Goal: Task Accomplishment & Management: Use online tool/utility

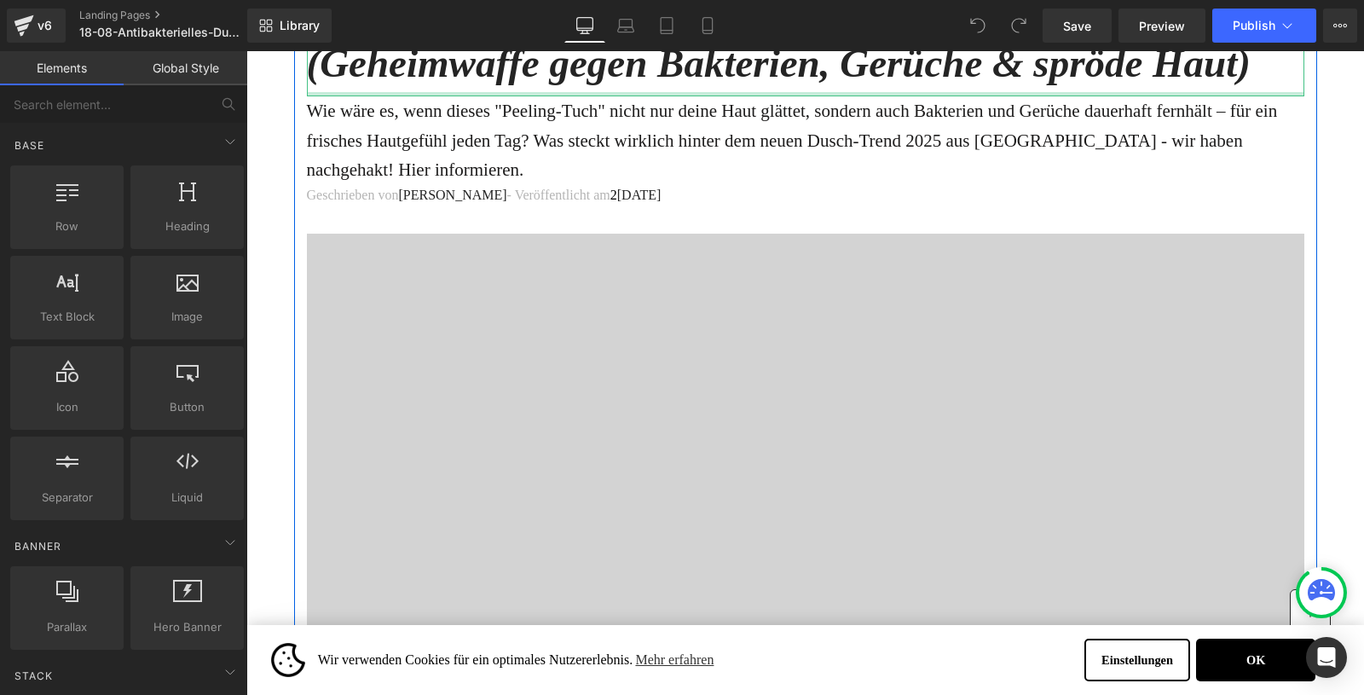
scroll to position [218, 0]
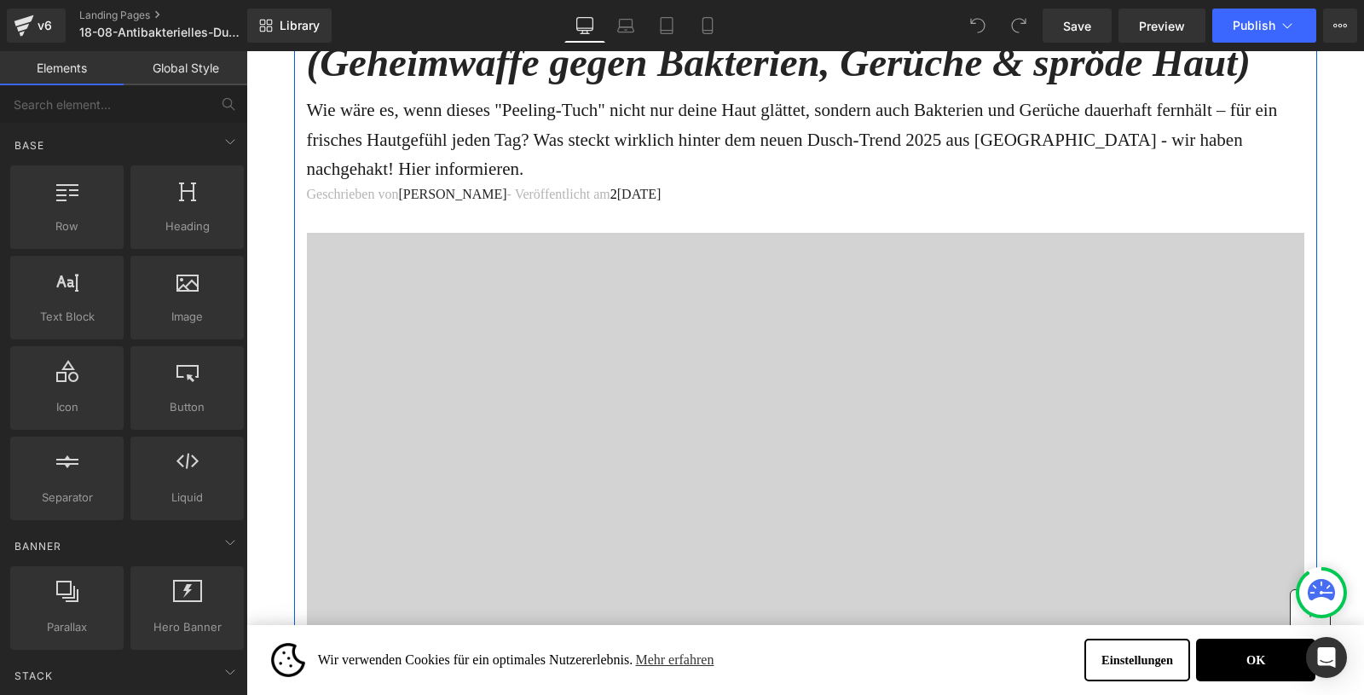
click at [596, 370] on div at bounding box center [806, 510] width 998 height 554
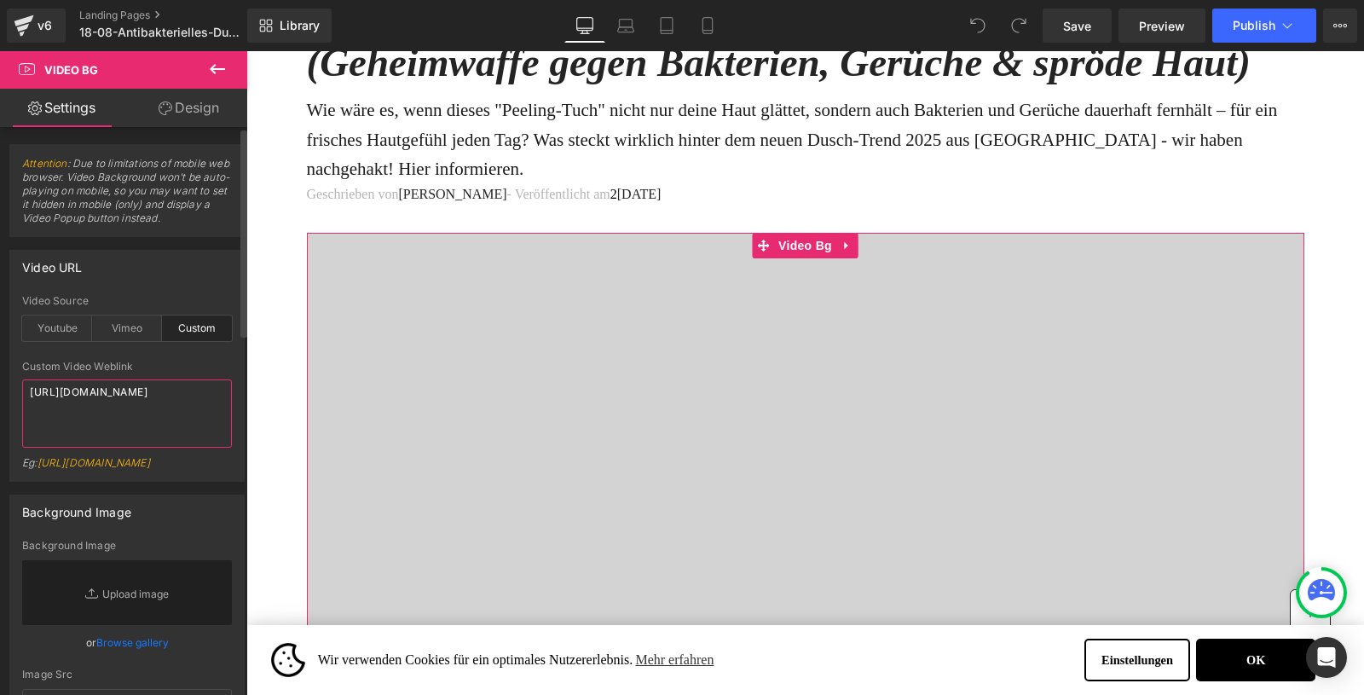
click at [77, 401] on textarea "[URL][DOMAIN_NAME]" at bounding box center [127, 413] width 210 height 68
paste textarea "a7eeb4caeee54462ba430d3a166923a2"
type textarea "[URL][DOMAIN_NAME]"
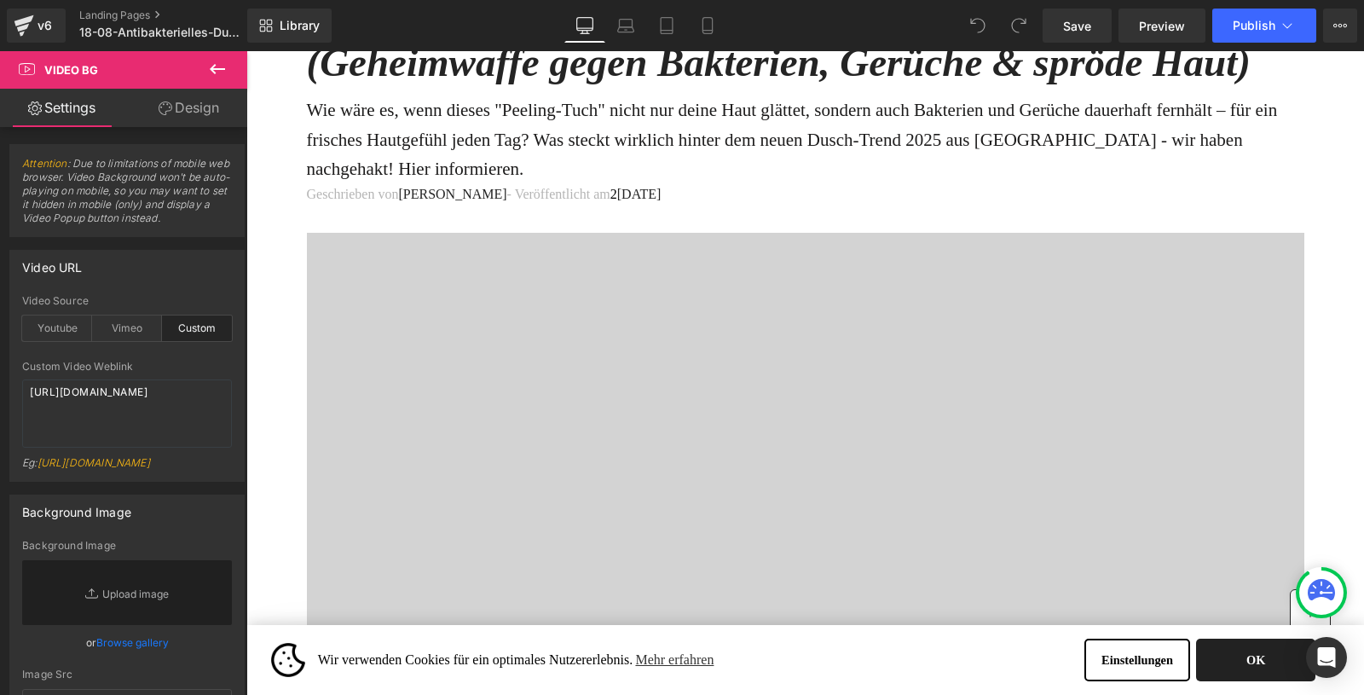
click at [1247, 657] on button "OK" at bounding box center [1255, 660] width 119 height 43
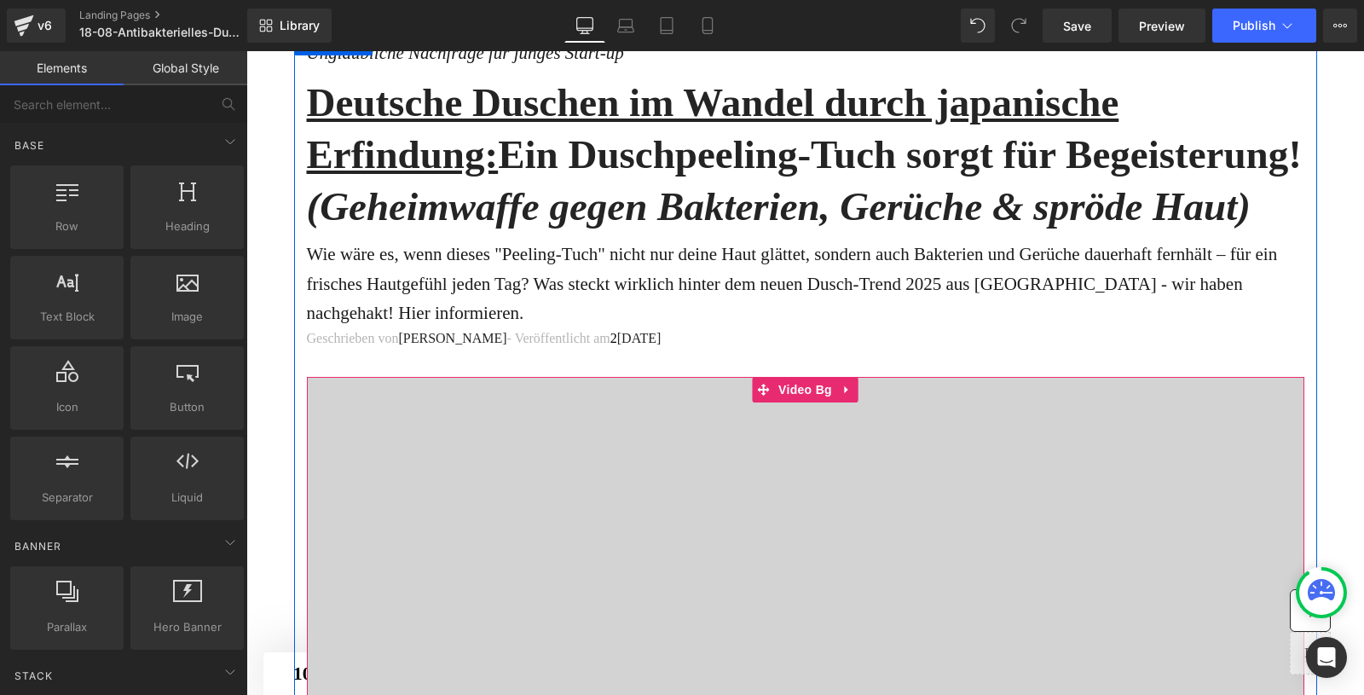
scroll to position [0, 0]
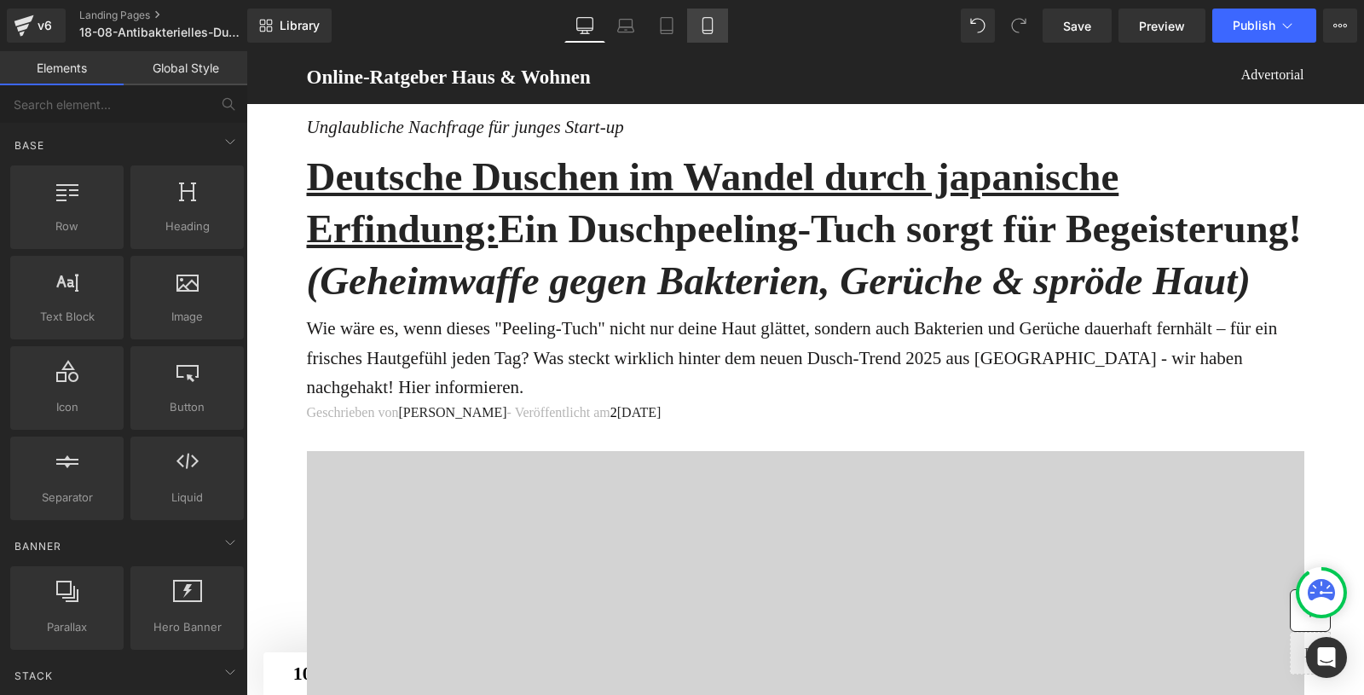
click at [707, 32] on icon at bounding box center [707, 25] width 17 height 17
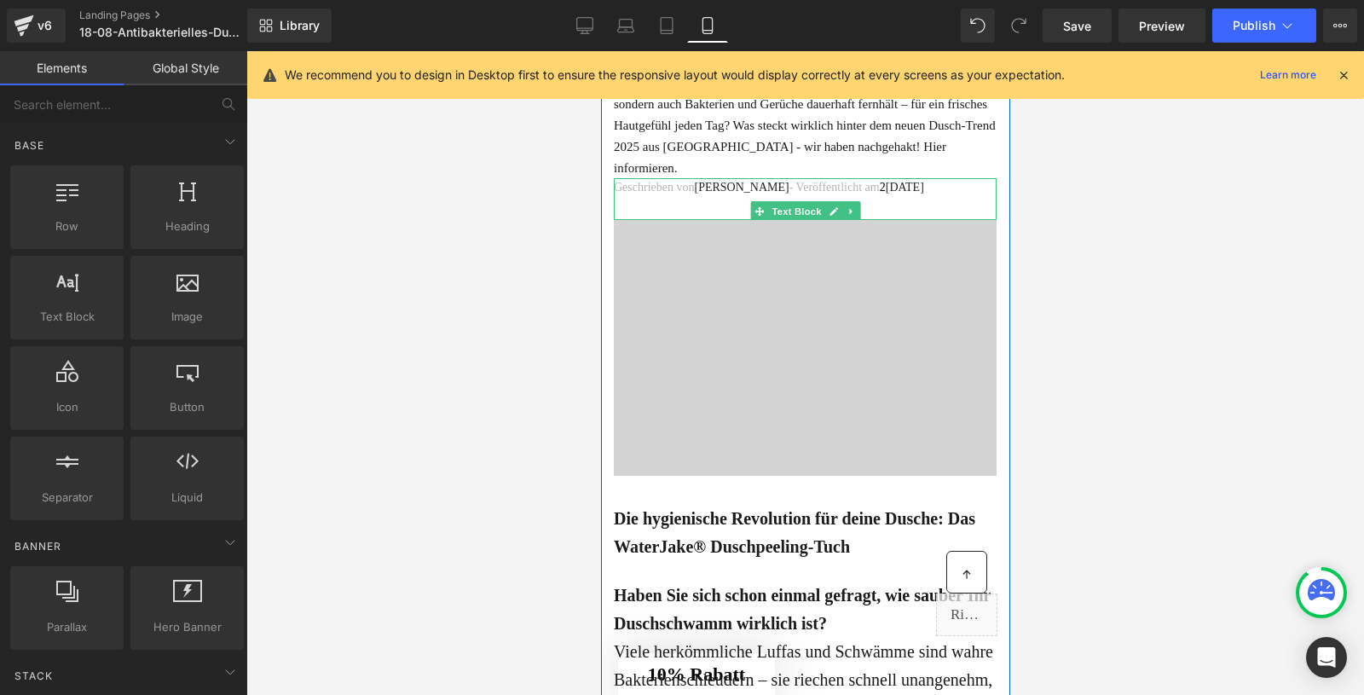
scroll to position [233, 0]
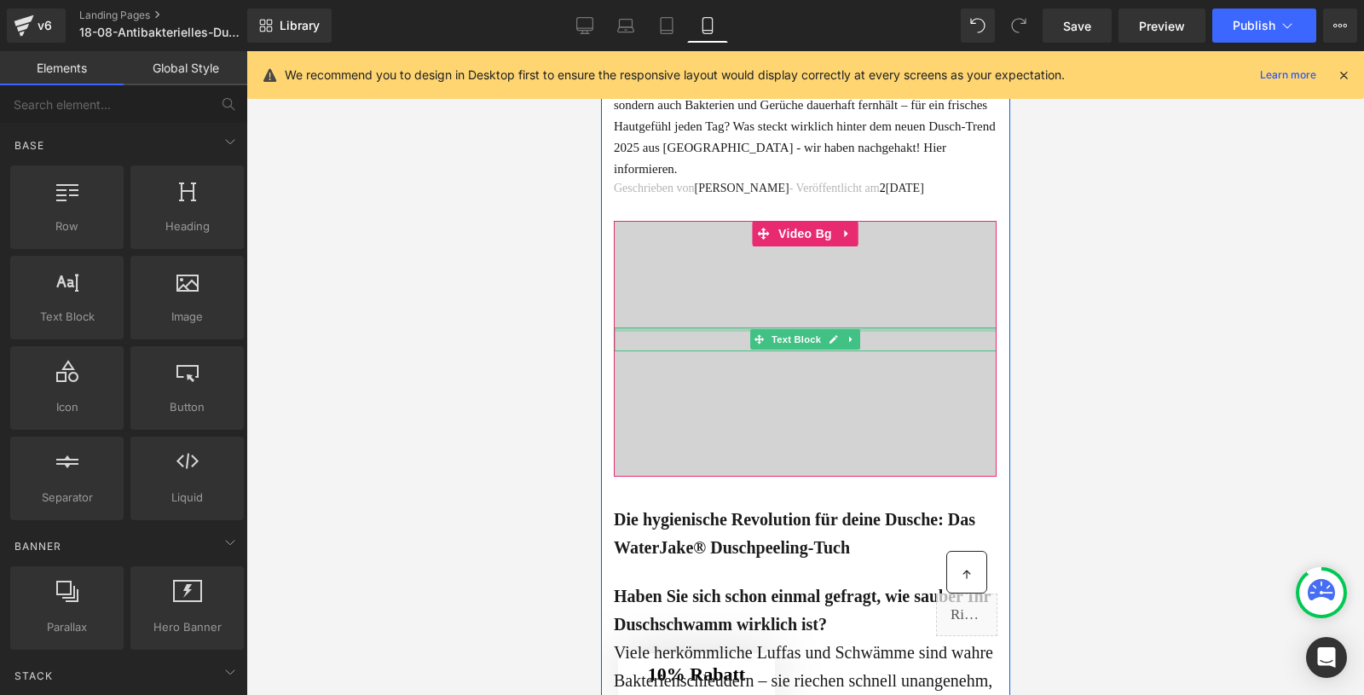
click at [723, 330] on div at bounding box center [804, 329] width 383 height 4
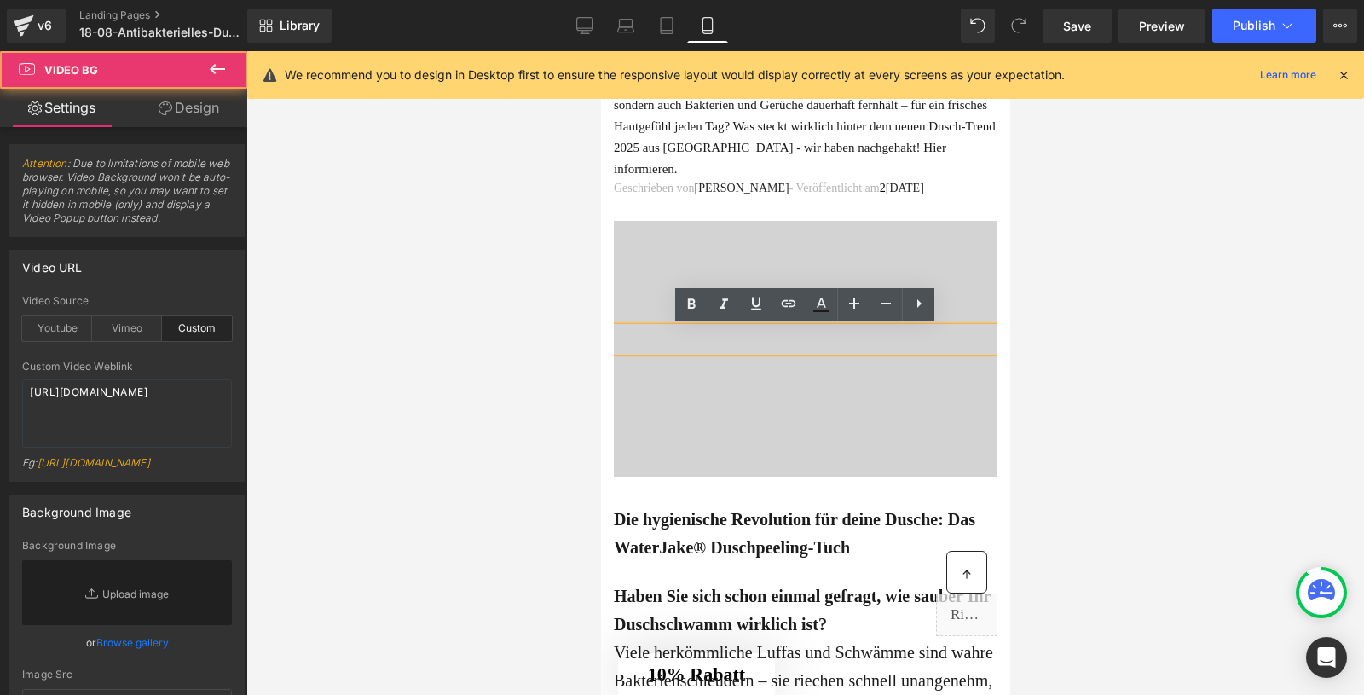
click at [662, 281] on div at bounding box center [804, 349] width 383 height 256
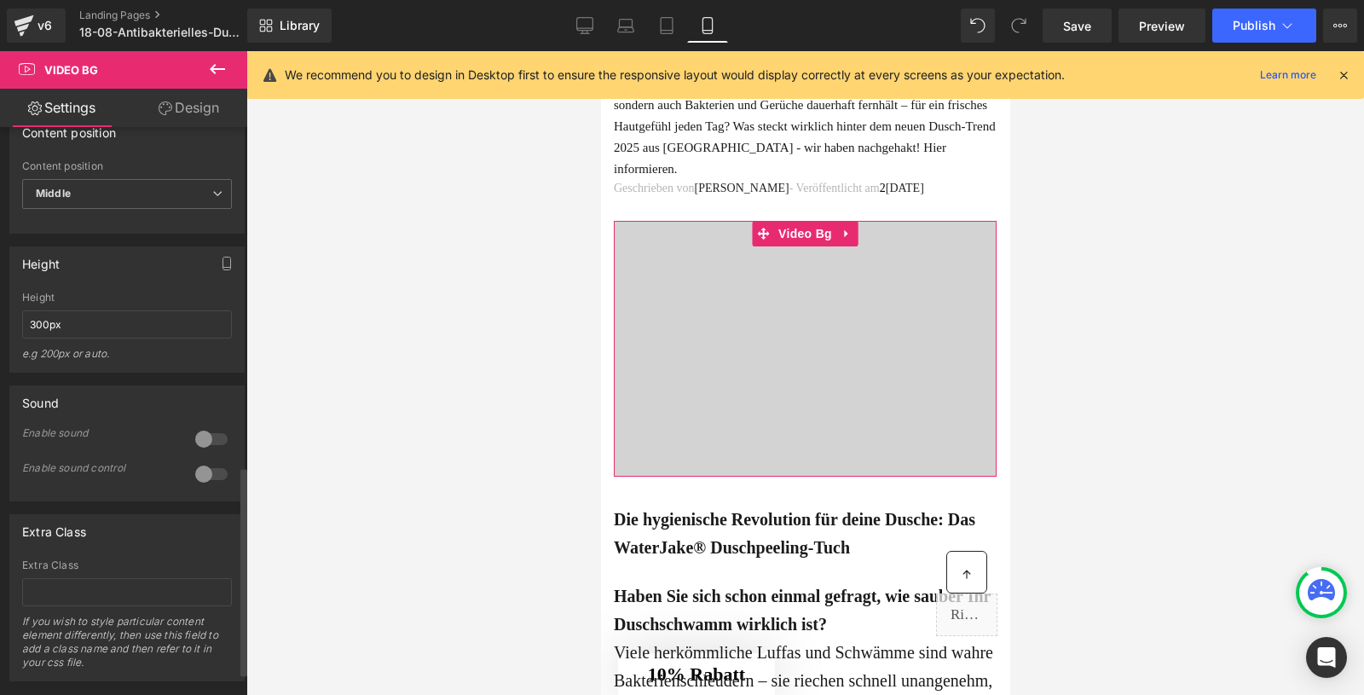
scroll to position [926, 0]
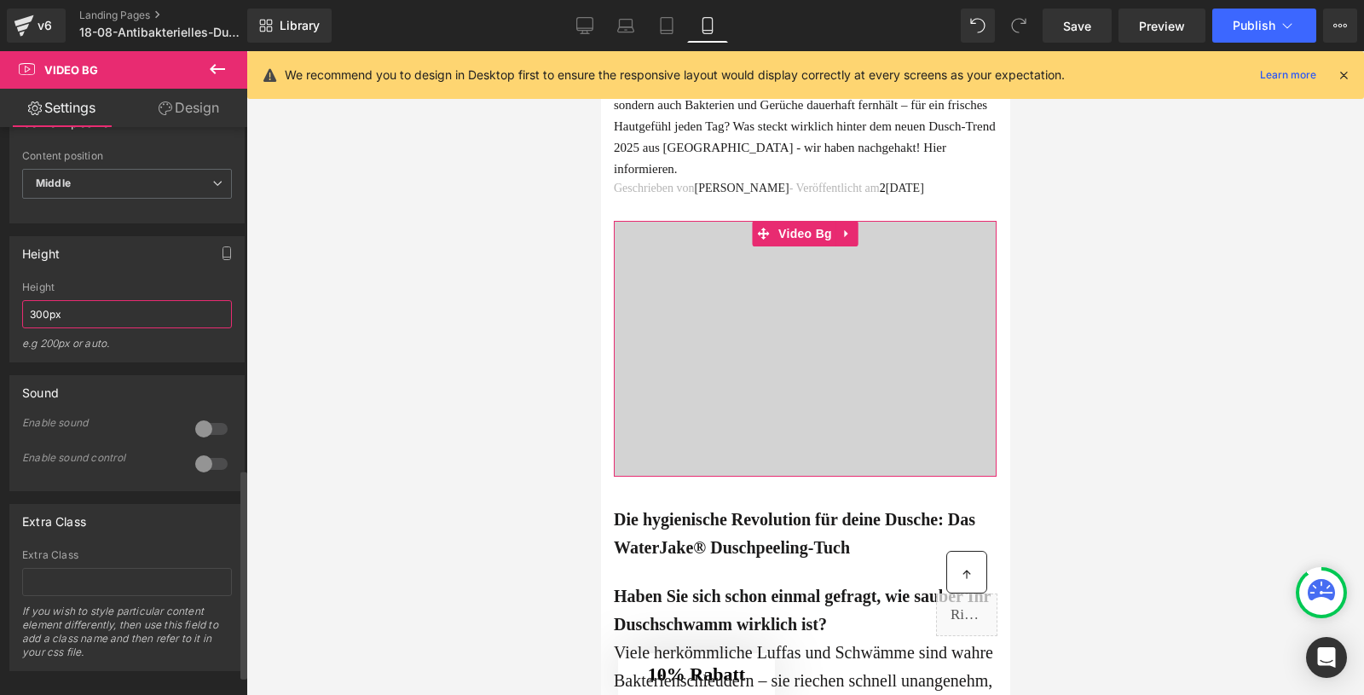
click at [32, 328] on input "300px" at bounding box center [127, 314] width 210 height 28
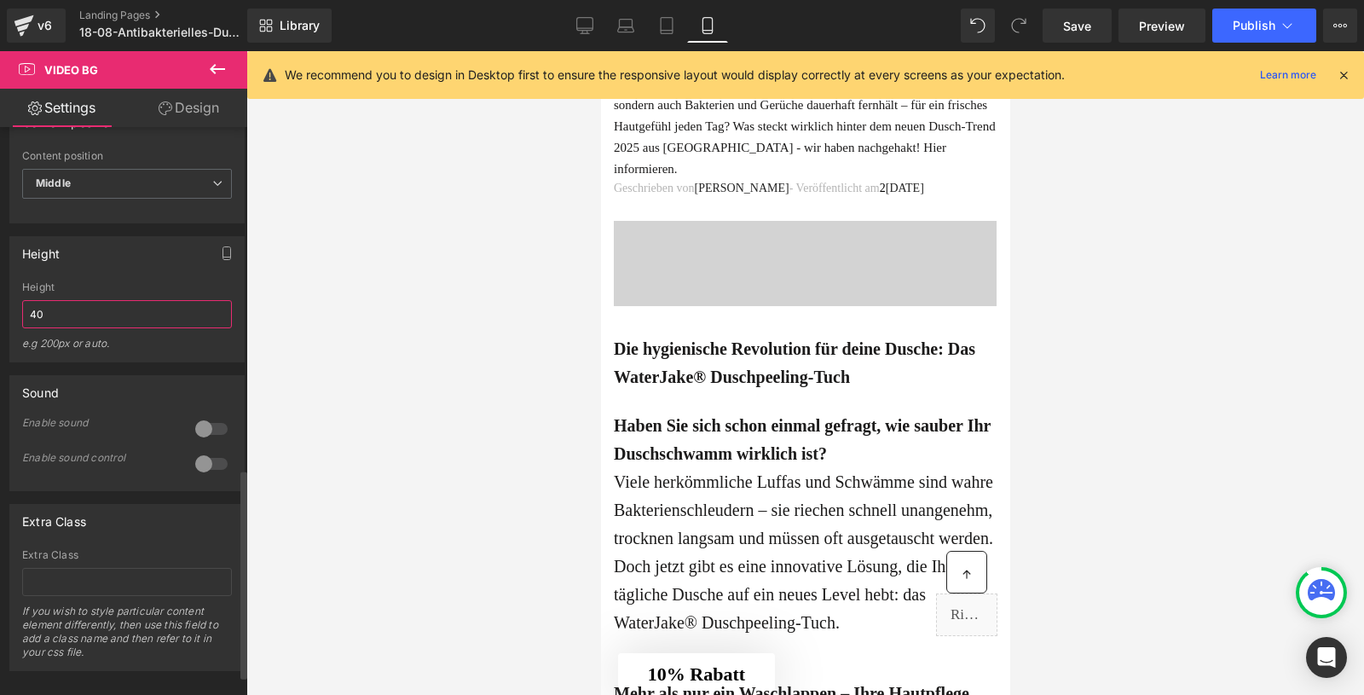
type input "4"
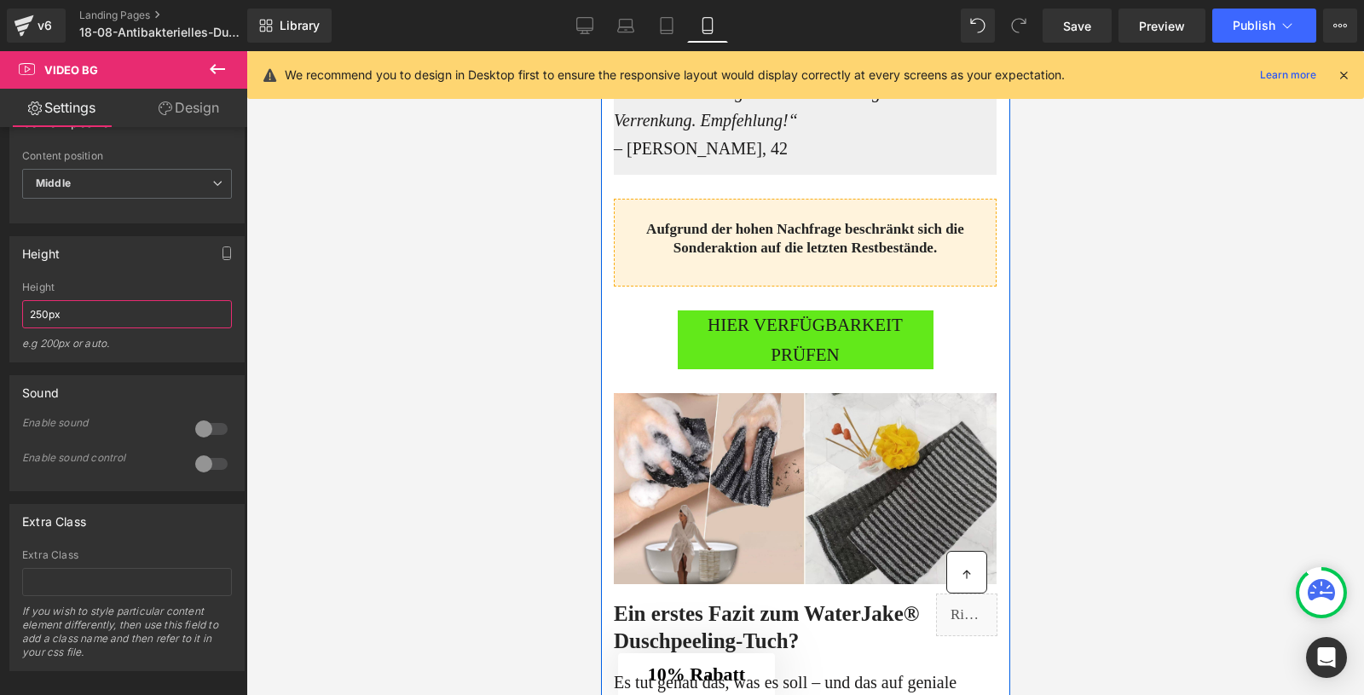
scroll to position [4082, 0]
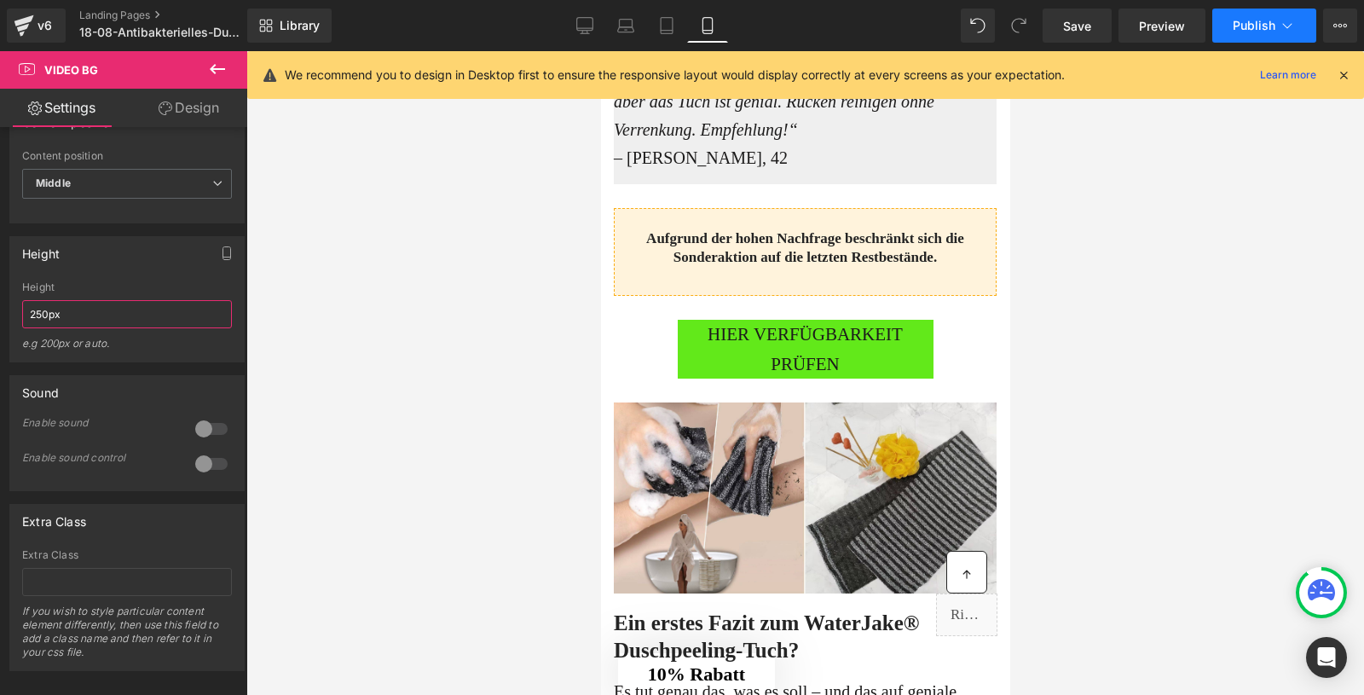
type input "250px"
click at [1266, 33] on button "Publish" at bounding box center [1265, 26] width 104 height 34
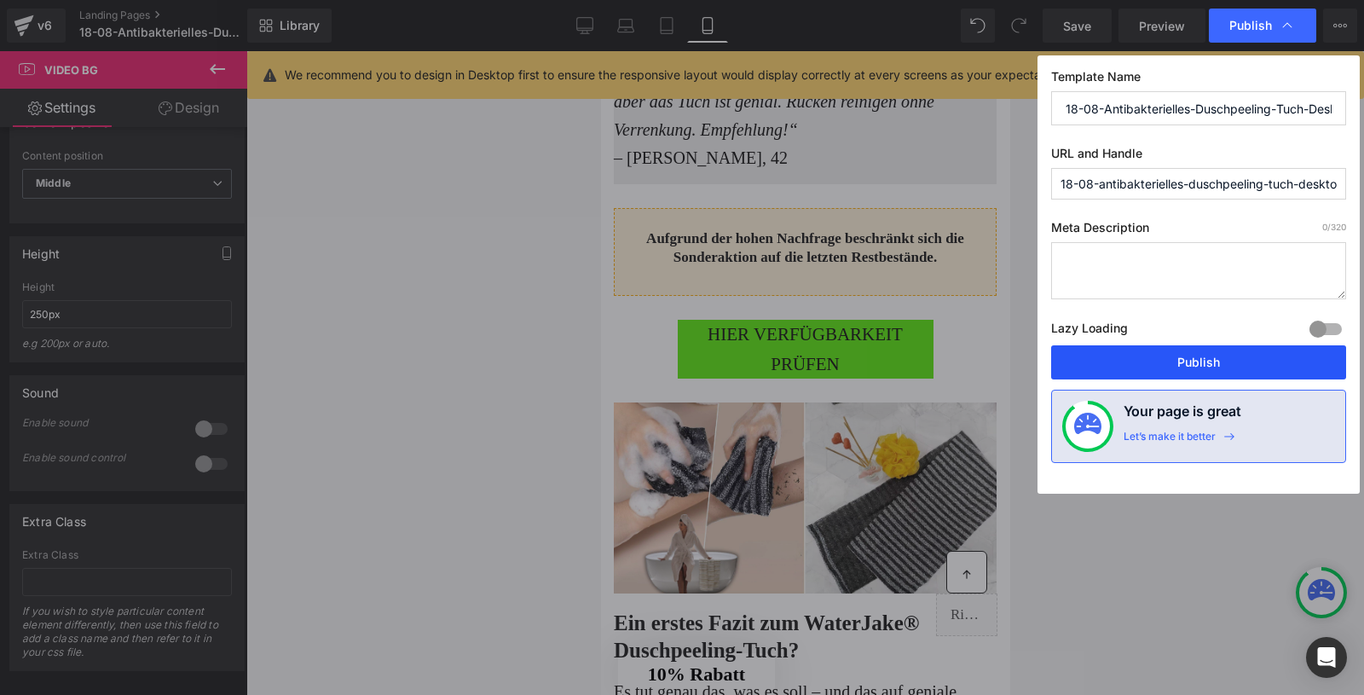
click at [1199, 353] on button "Publish" at bounding box center [1198, 362] width 295 height 34
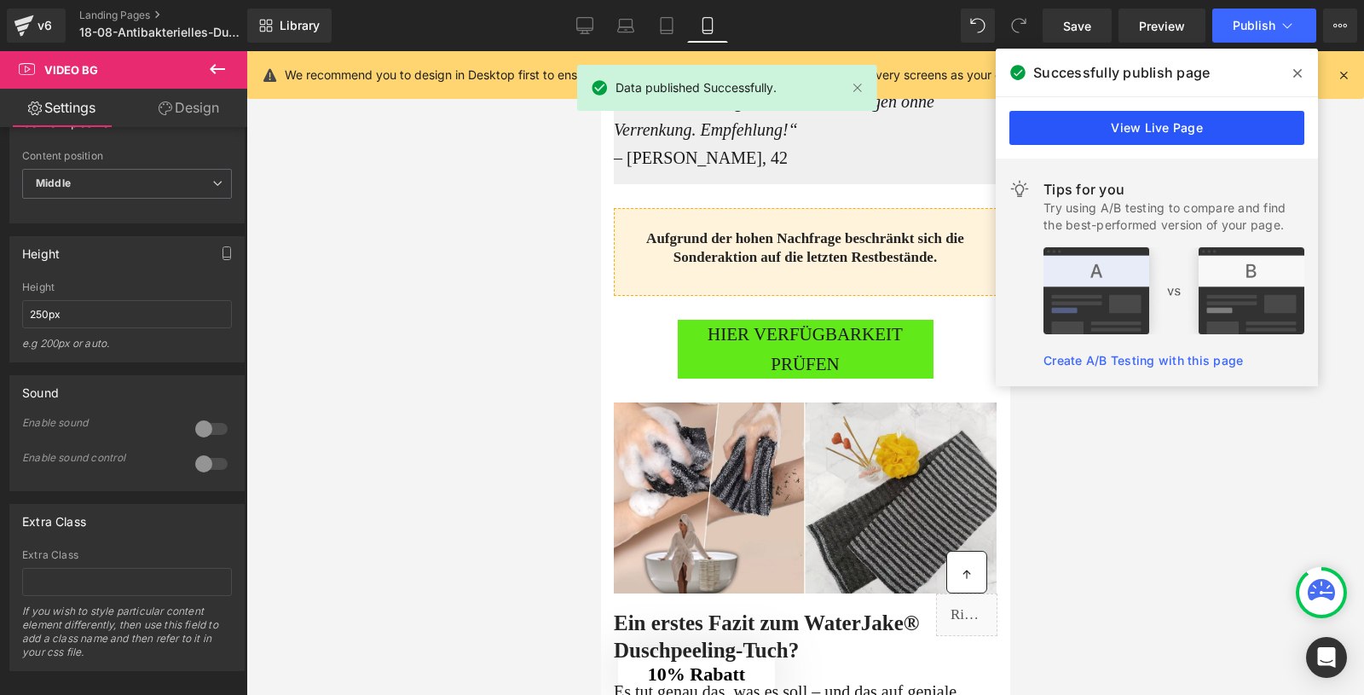
click at [1149, 119] on link "View Live Page" at bounding box center [1157, 128] width 295 height 34
